Goal: Navigation & Orientation: Find specific page/section

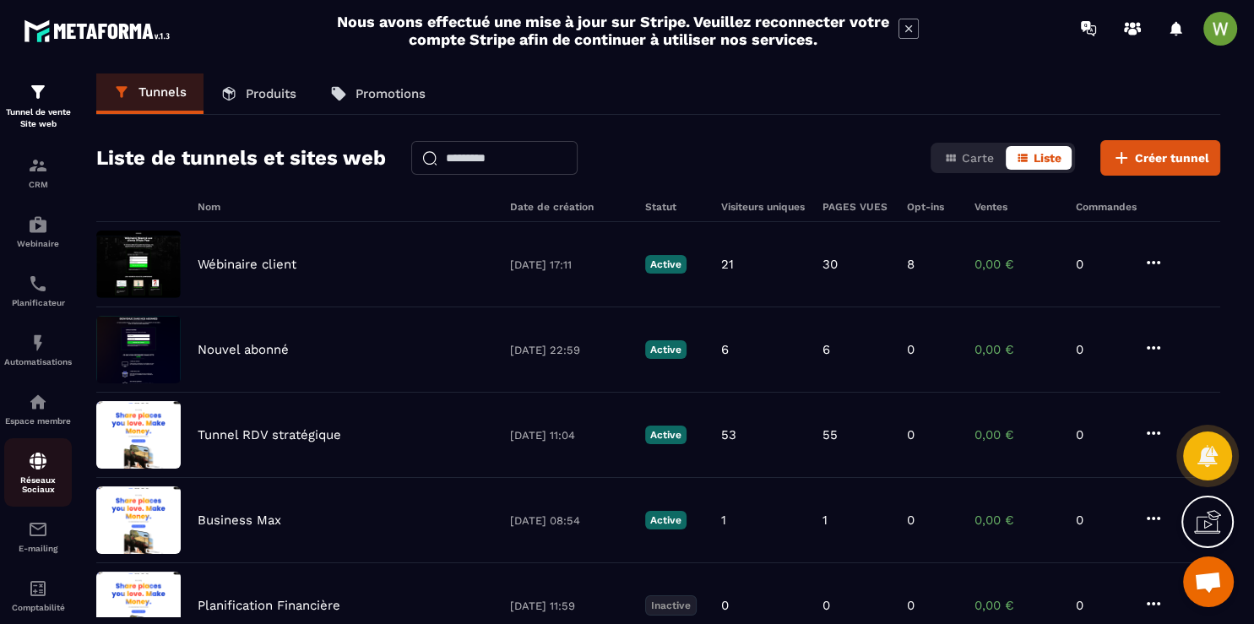
click at [43, 471] on img at bounding box center [38, 461] width 20 height 20
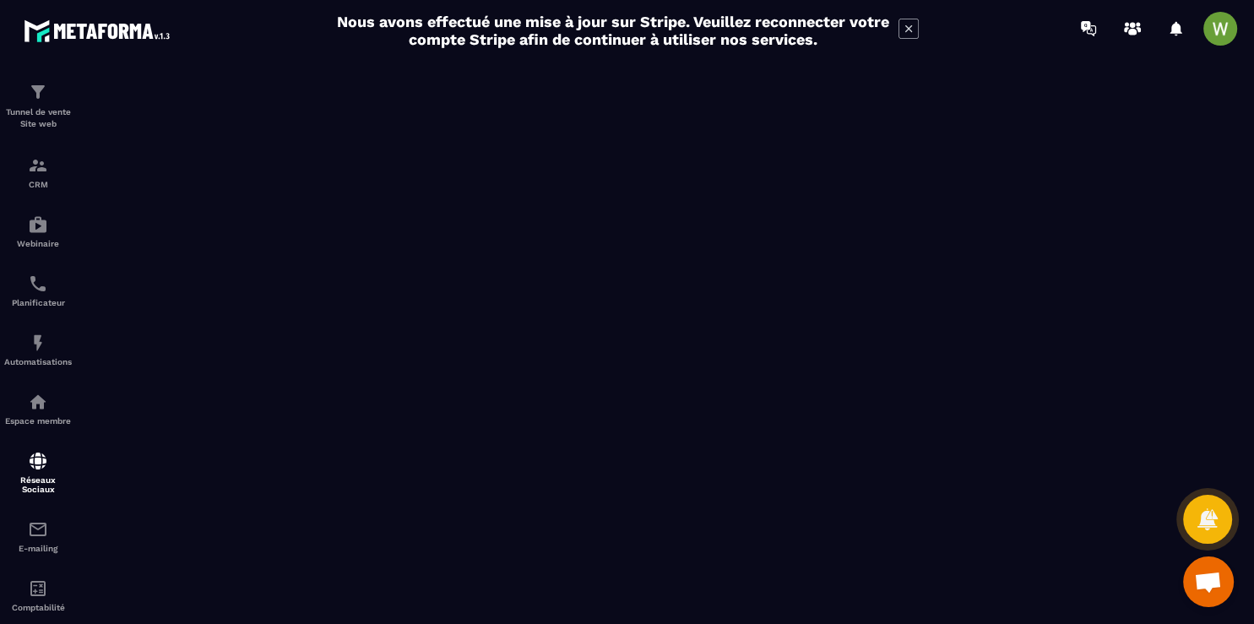
click at [1216, 29] on span at bounding box center [1220, 29] width 34 height 34
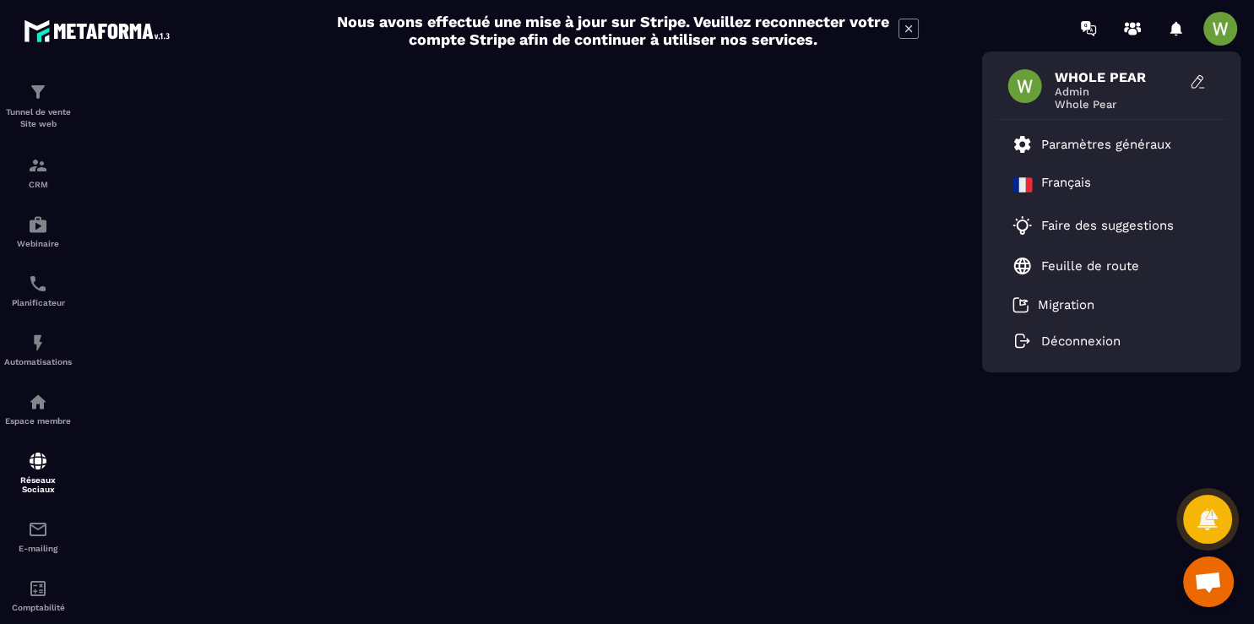
click at [1216, 29] on span at bounding box center [1220, 29] width 34 height 34
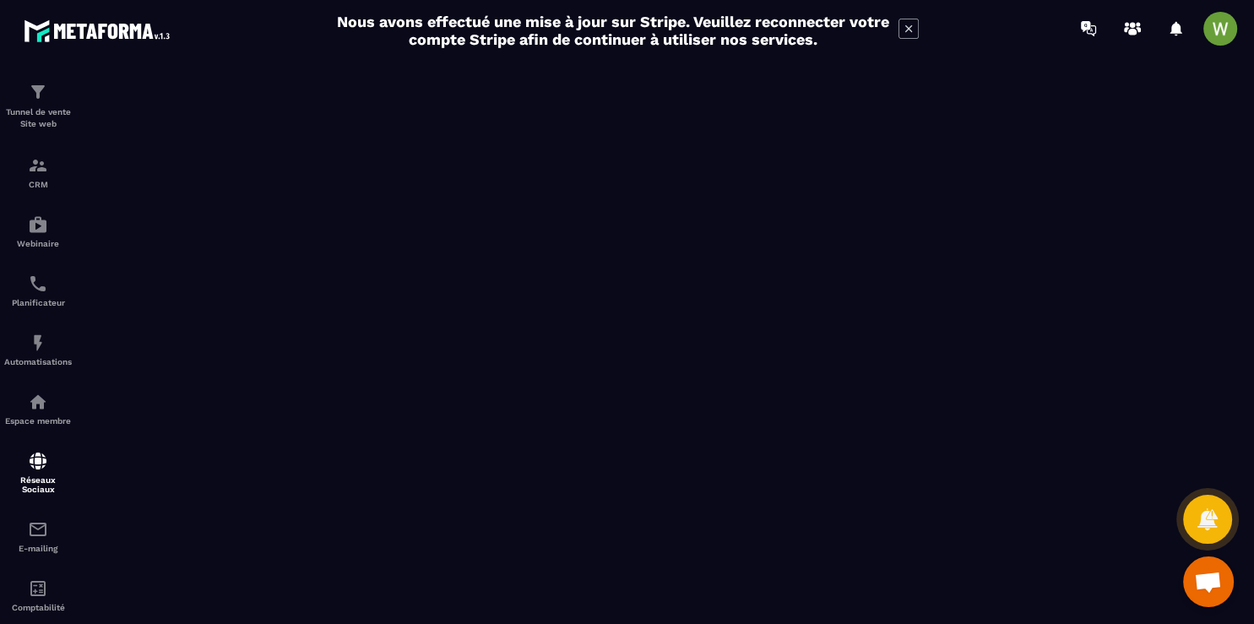
click at [88, 30] on img at bounding box center [100, 30] width 152 height 31
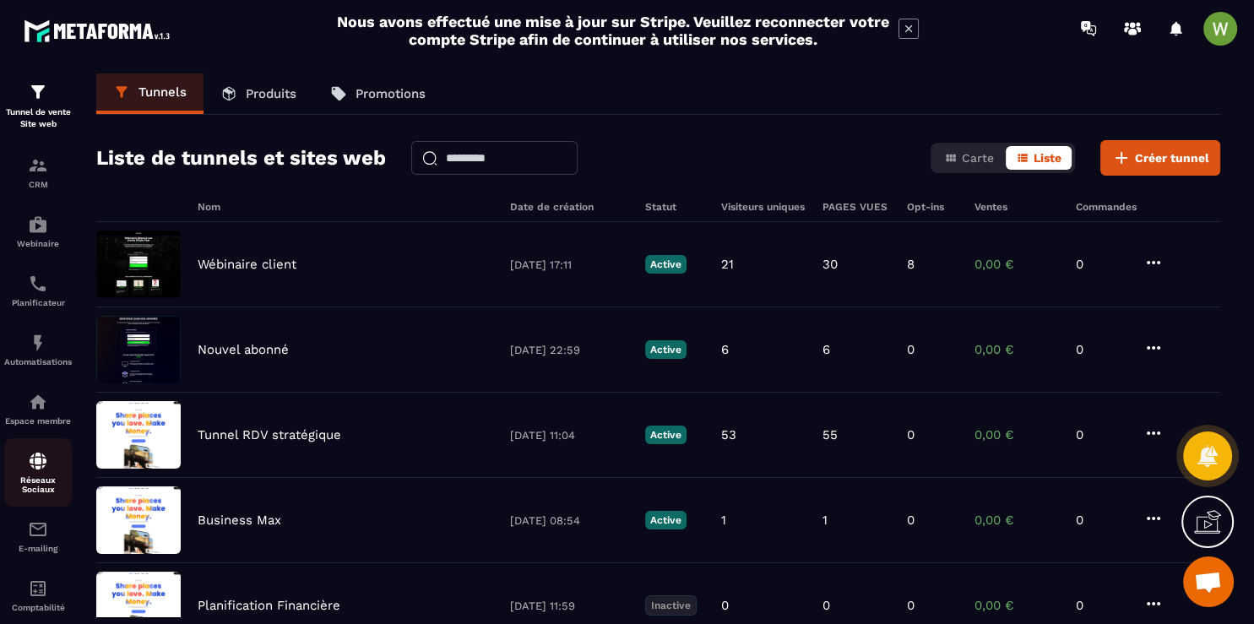
click at [44, 486] on p "Réseaux Sociaux" at bounding box center [38, 484] width 68 height 19
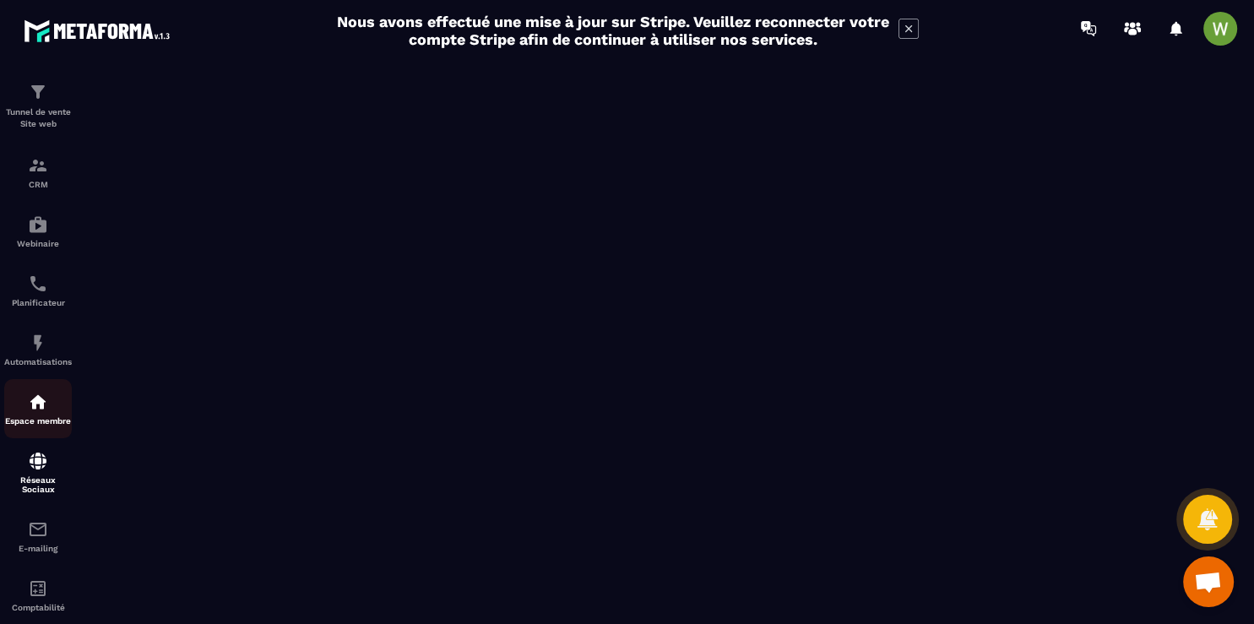
click at [36, 401] on img at bounding box center [38, 402] width 20 height 20
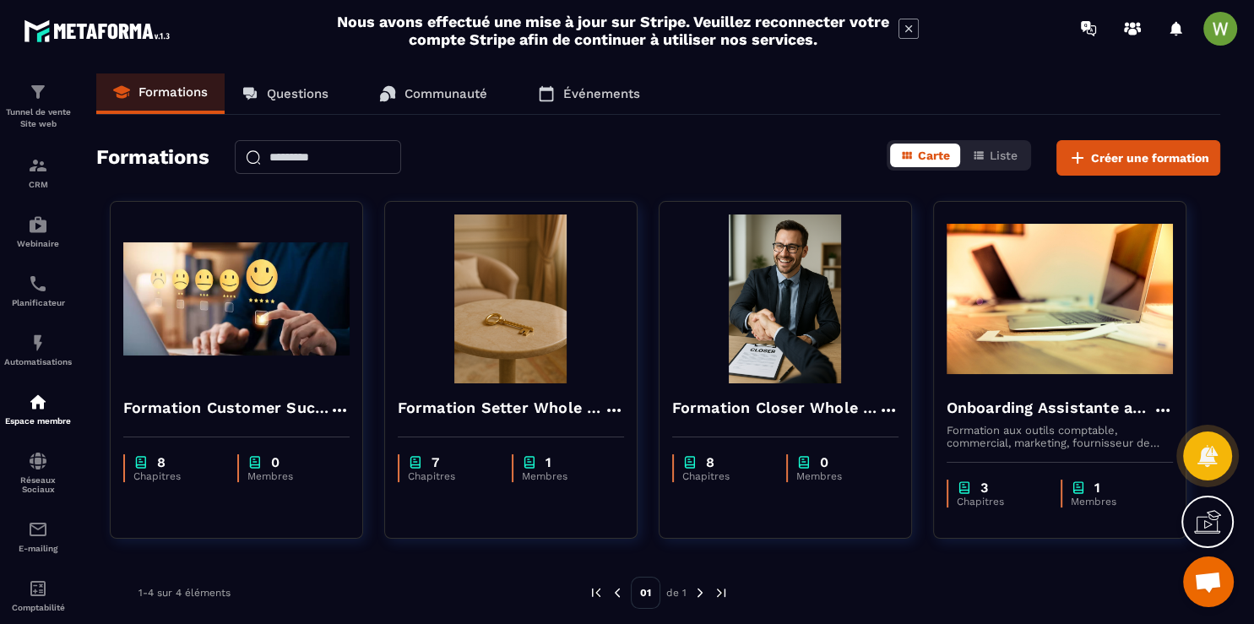
click at [910, 32] on icon at bounding box center [909, 29] width 20 height 20
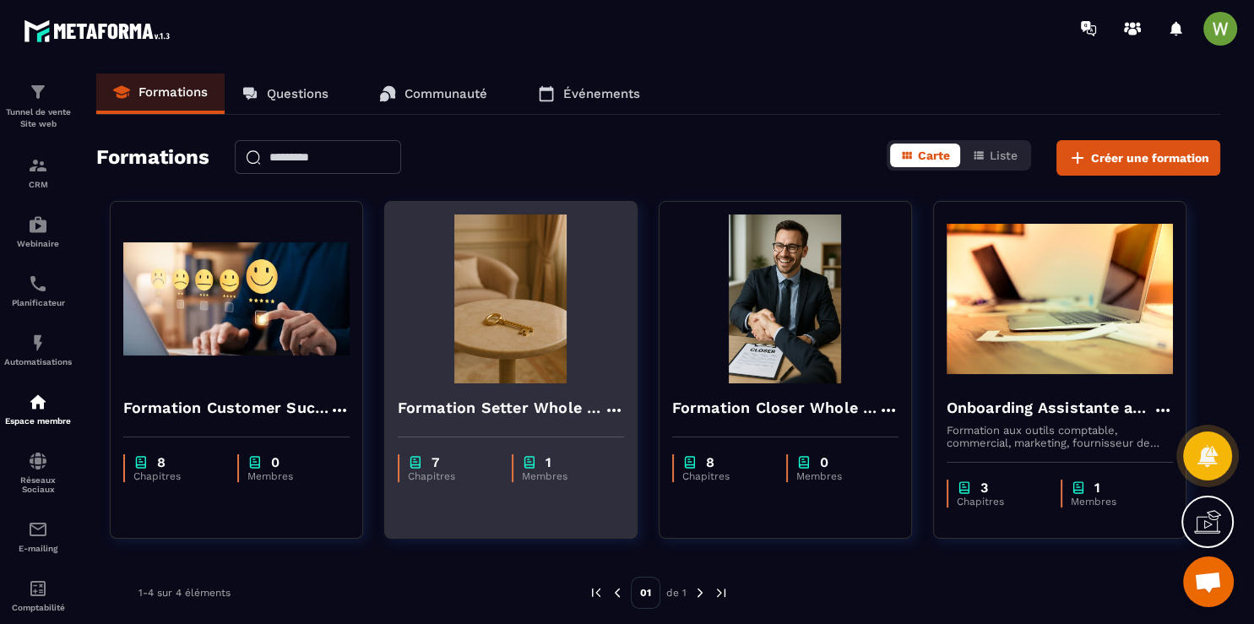
click at [551, 416] on h4 "Formation Setter Whole Pear" at bounding box center [501, 408] width 206 height 24
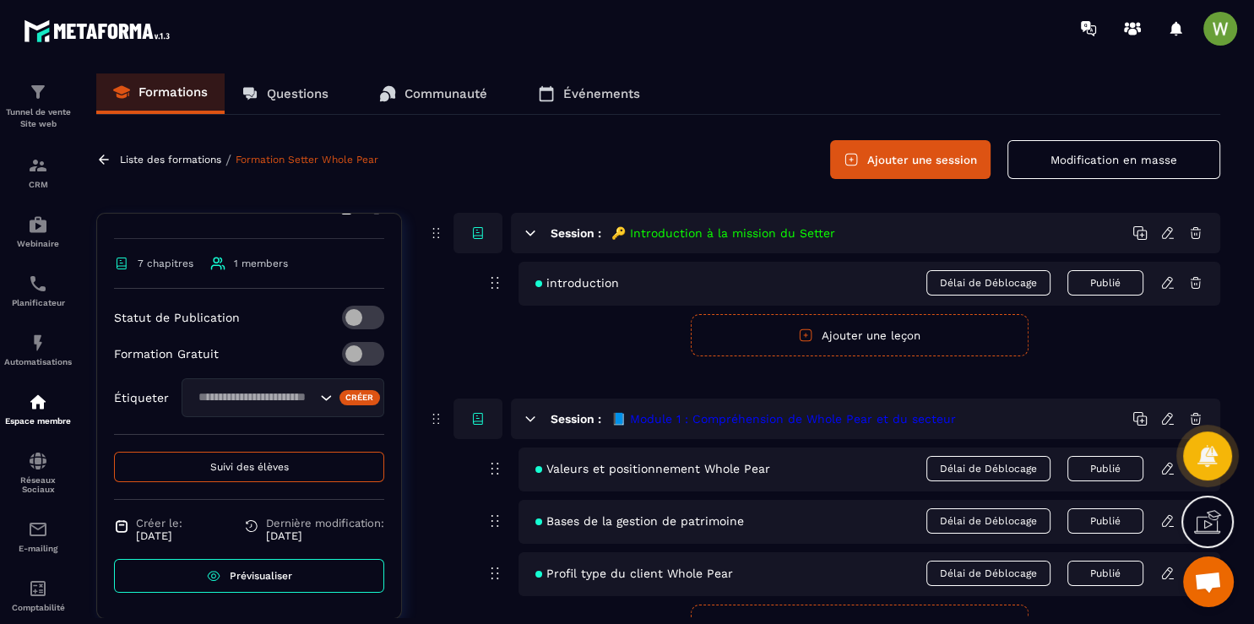
scroll to position [284, 0]
click at [289, 580] on link "Prévisualiser" at bounding box center [249, 576] width 270 height 34
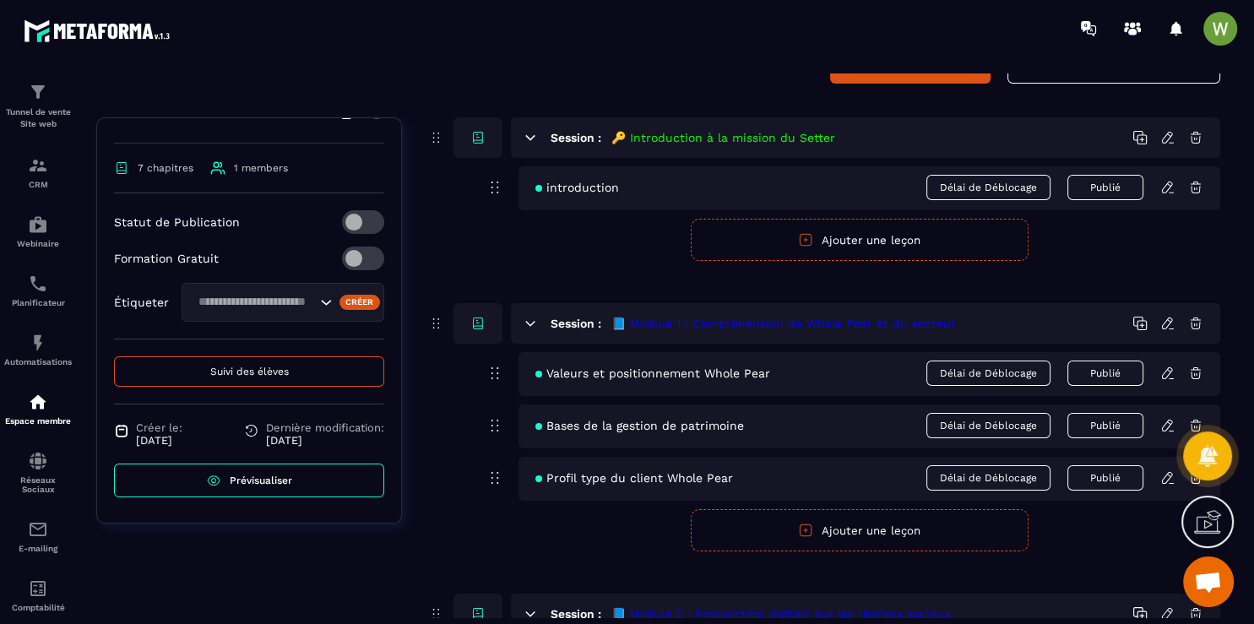
scroll to position [0, 0]
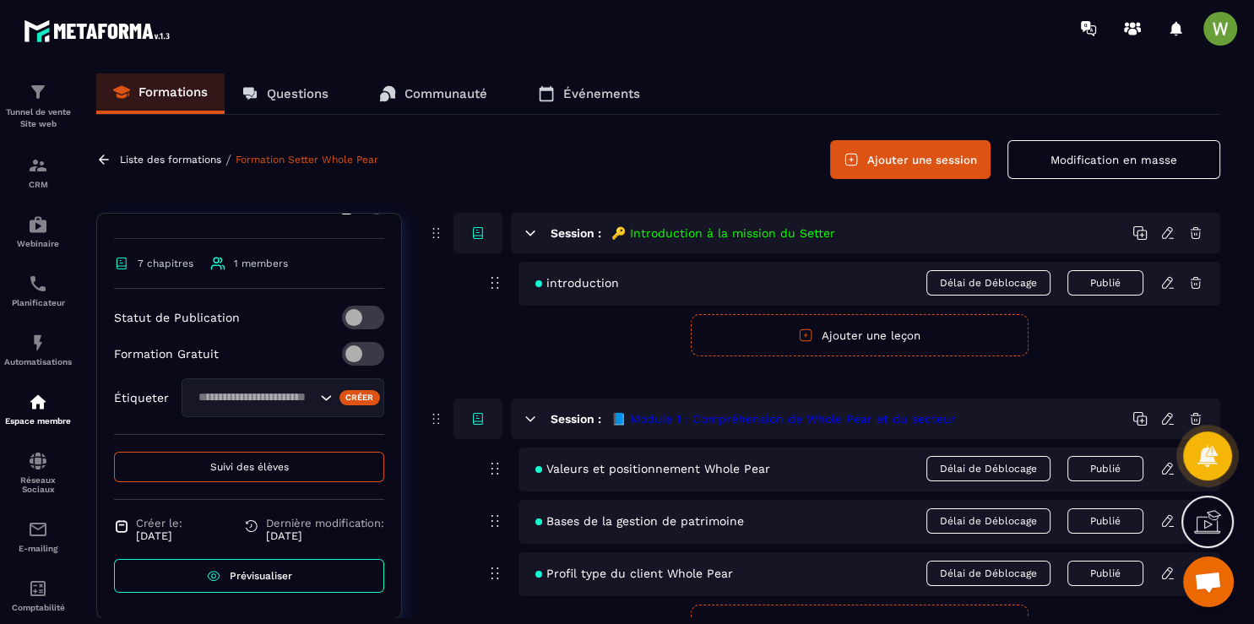
click at [495, 284] on icon at bounding box center [495, 283] width 20 height 20
click at [35, 246] on p "Webinaire" at bounding box center [38, 243] width 68 height 9
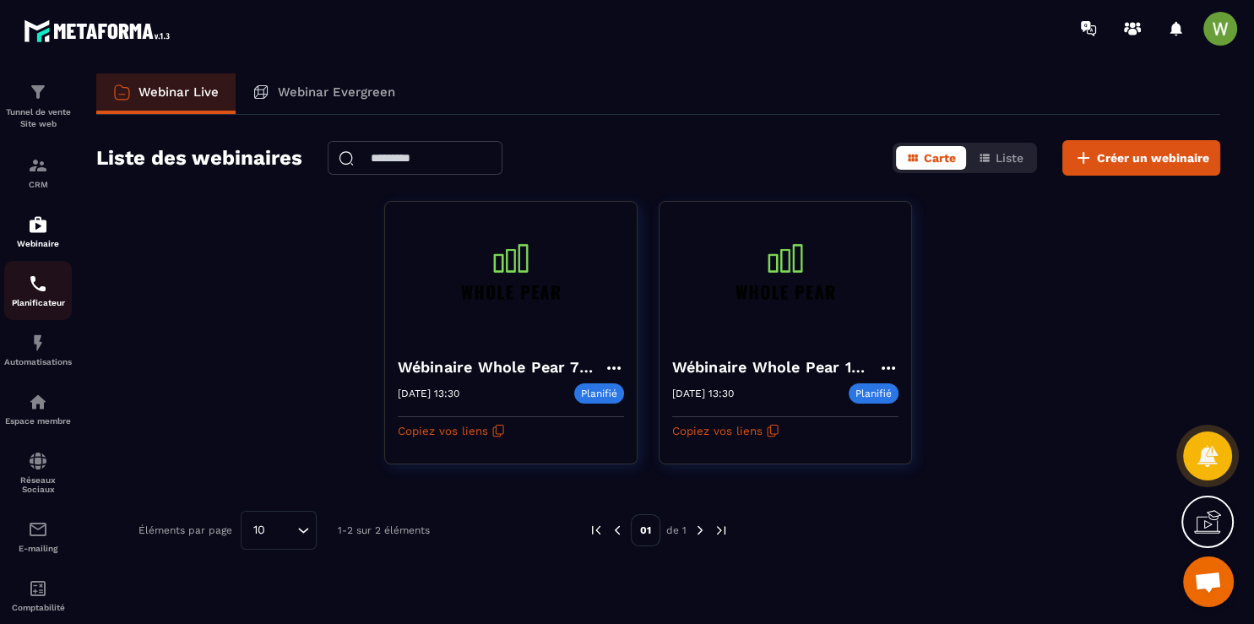
click at [35, 291] on img at bounding box center [38, 284] width 20 height 20
